Goal: Contribute content

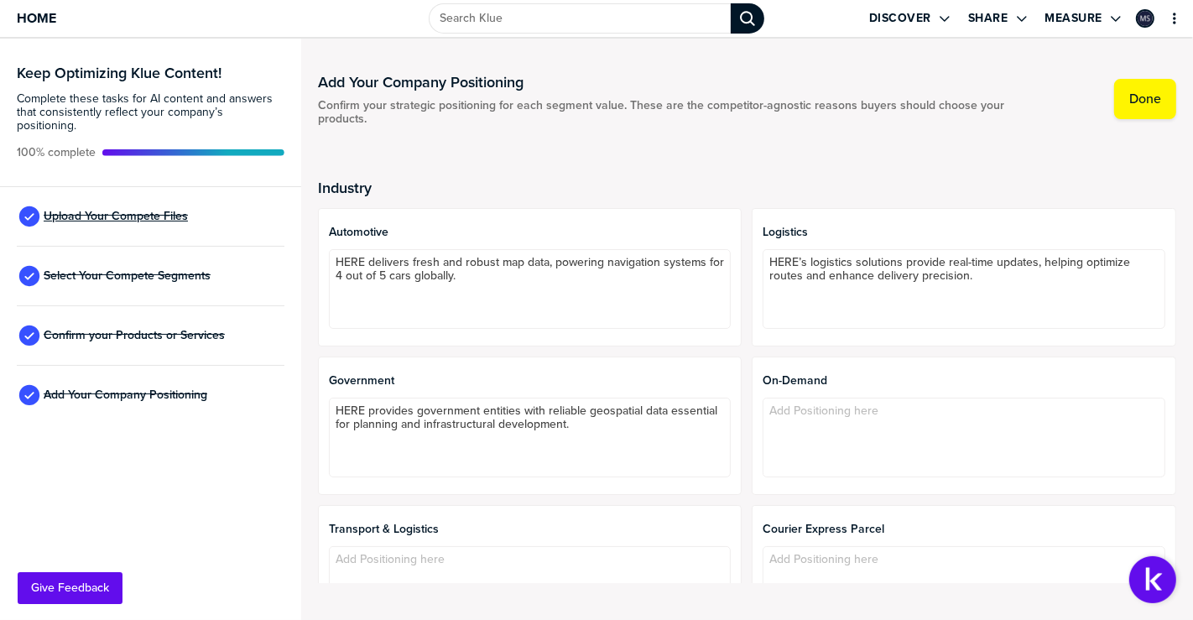
click at [154, 210] on span "Upload Your Compete Files" at bounding box center [116, 216] width 144 height 13
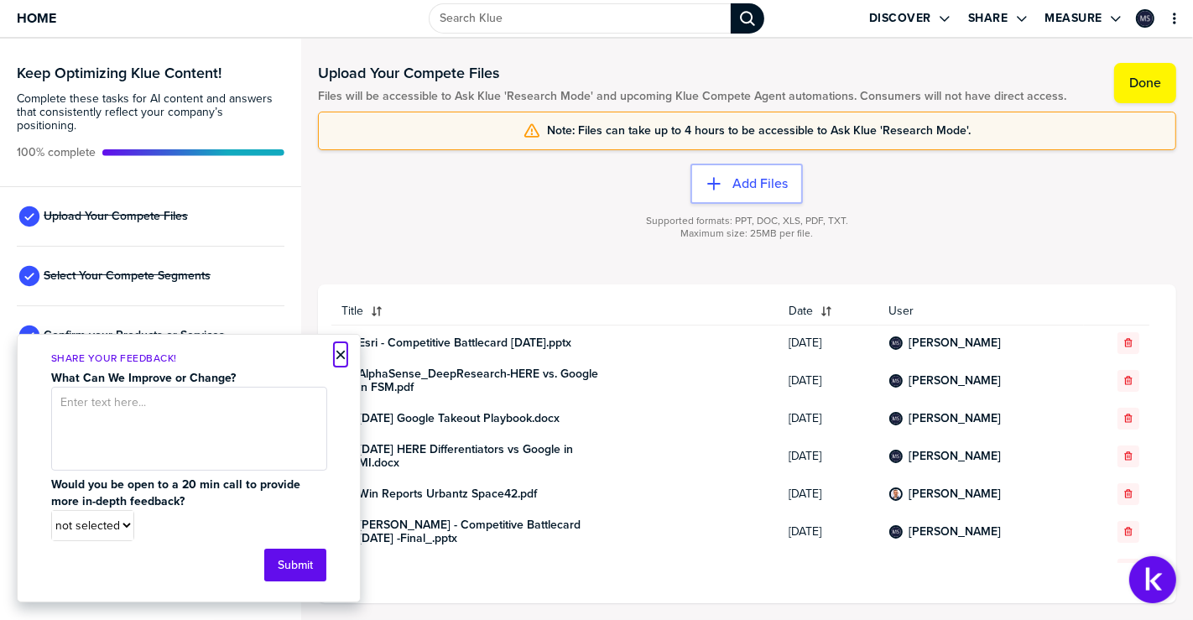
click at [337, 352] on button "×" at bounding box center [341, 355] width 12 height 20
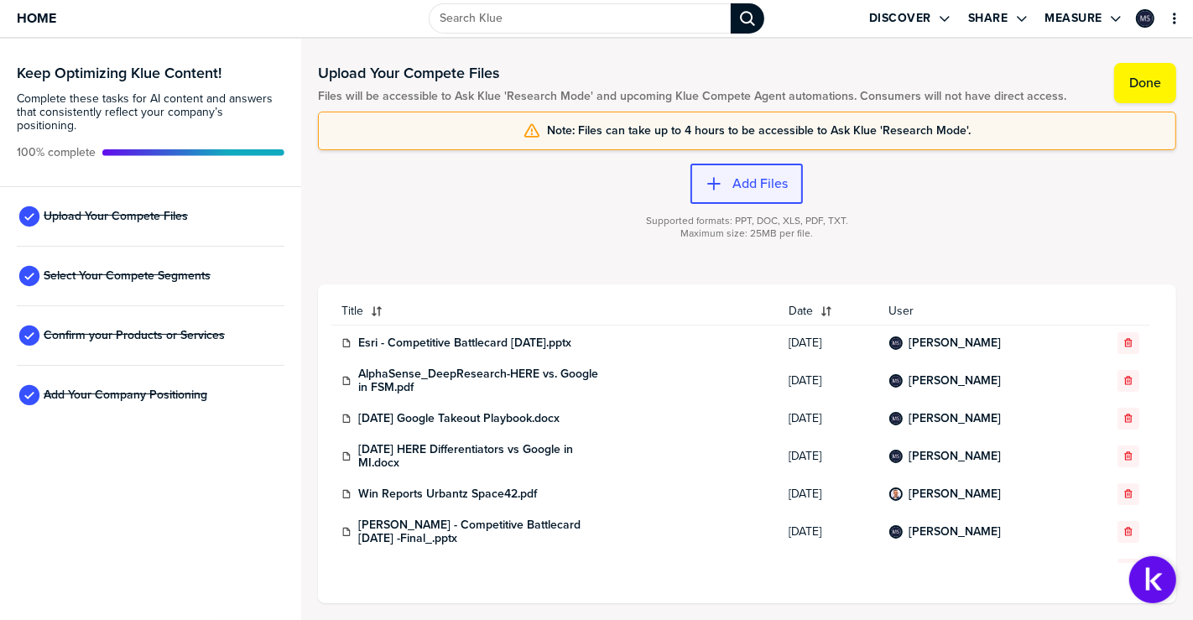
click at [740, 172] on button "Add Files" at bounding box center [747, 184] width 112 height 40
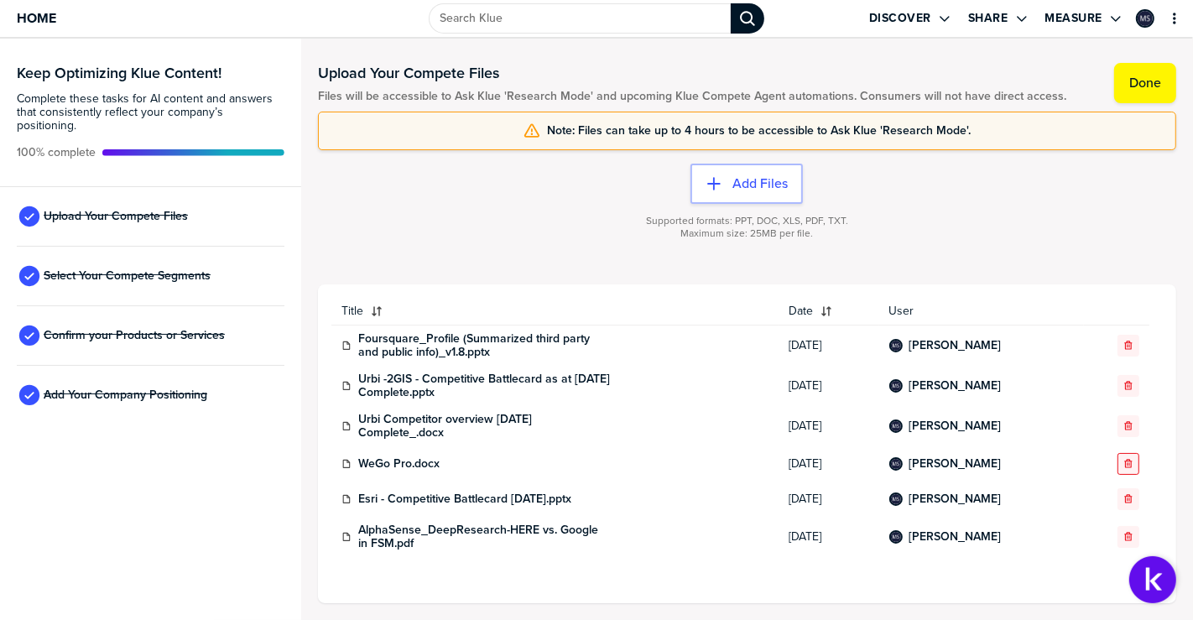
click at [1124, 464] on icon "button" at bounding box center [1129, 464] width 10 height 10
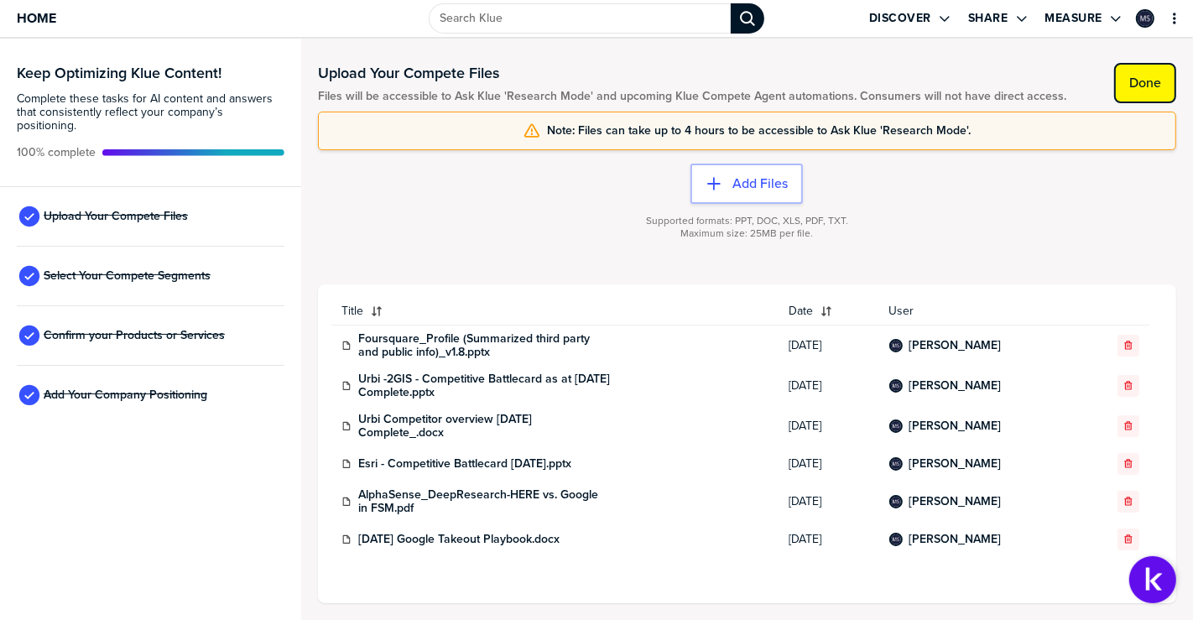
click at [1155, 89] on label "Done" at bounding box center [1146, 83] width 32 height 17
